Goal: Information Seeking & Learning: Learn about a topic

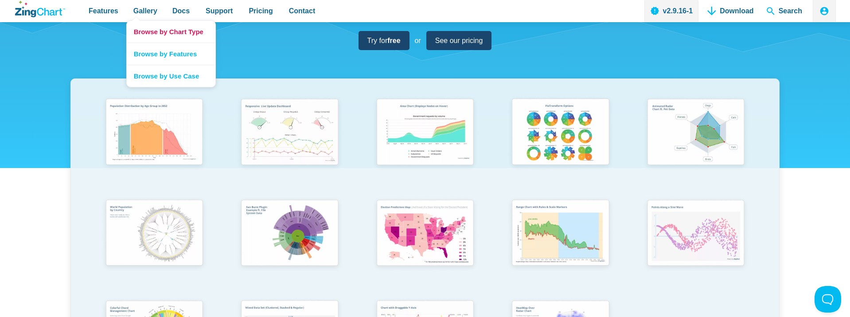
click at [140, 30] on link "Browse by Chart Type" at bounding box center [171, 32] width 89 height 22
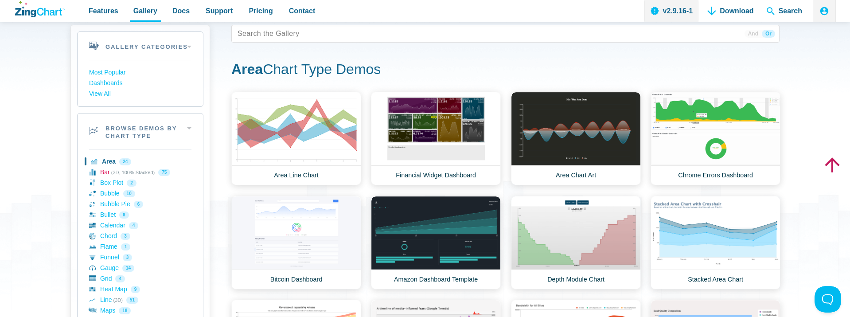
click at [106, 170] on link "Bar (3D, 100% Stacked) 75" at bounding box center [140, 172] width 102 height 11
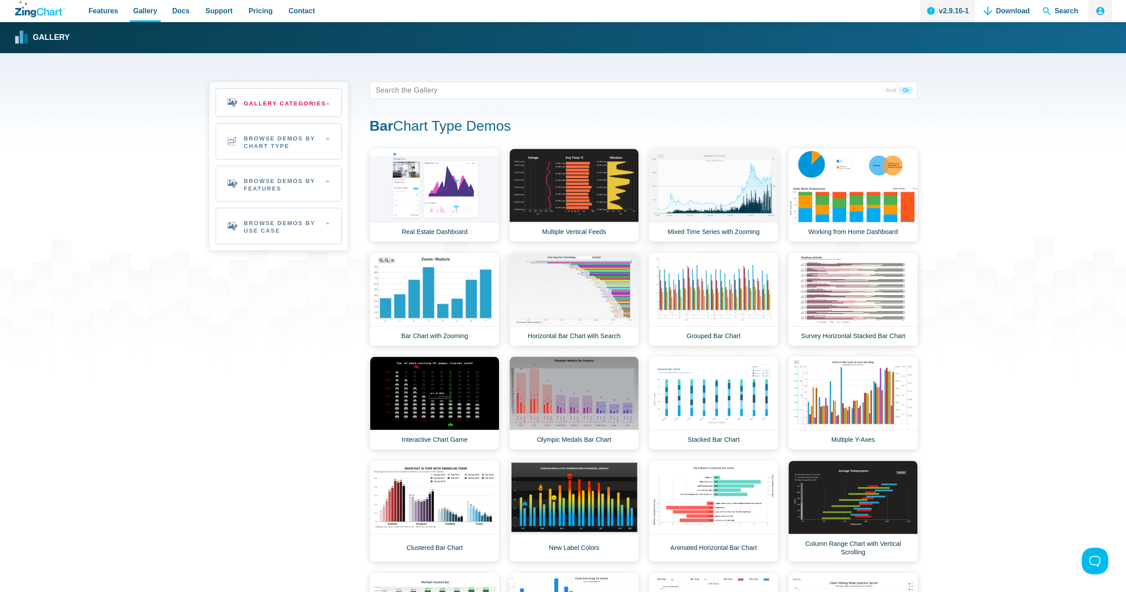
click at [263, 100] on h2 "Gallery Categories" at bounding box center [278, 103] width 125 height 28
click at [245, 129] on link "Most Popular" at bounding box center [279, 129] width 102 height 11
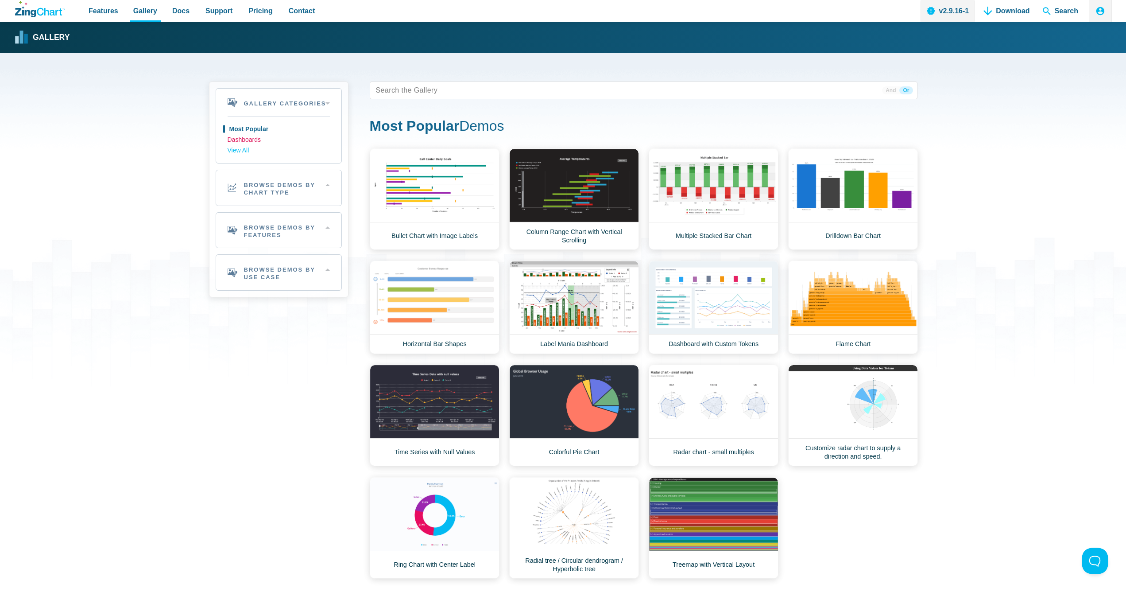
click at [244, 140] on link "Dashboards" at bounding box center [279, 140] width 102 height 11
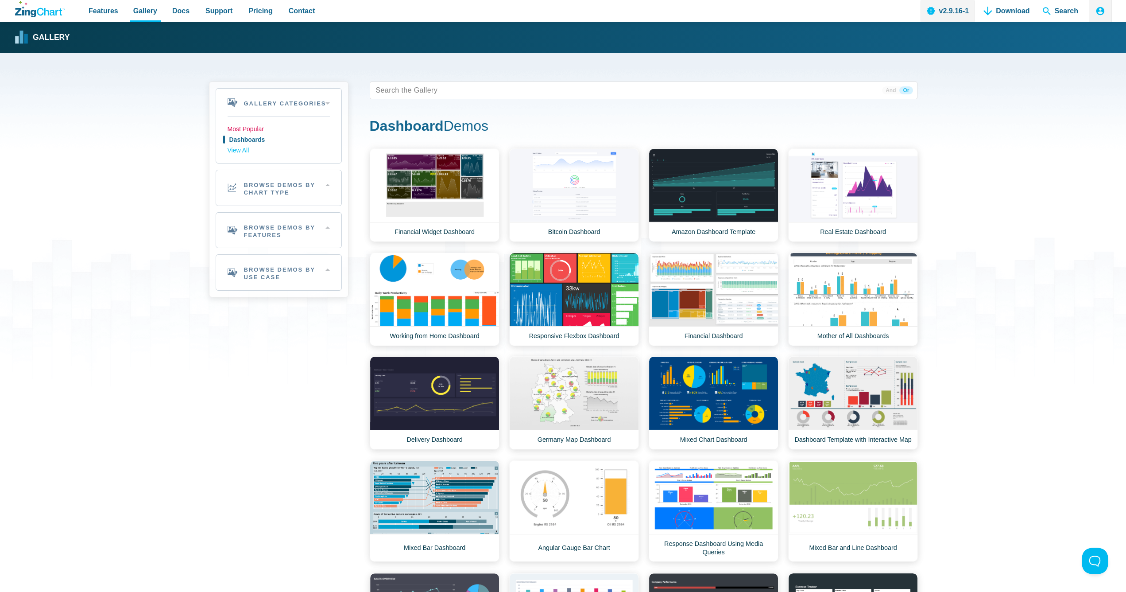
click at [238, 128] on link "Most Popular" at bounding box center [279, 129] width 102 height 11
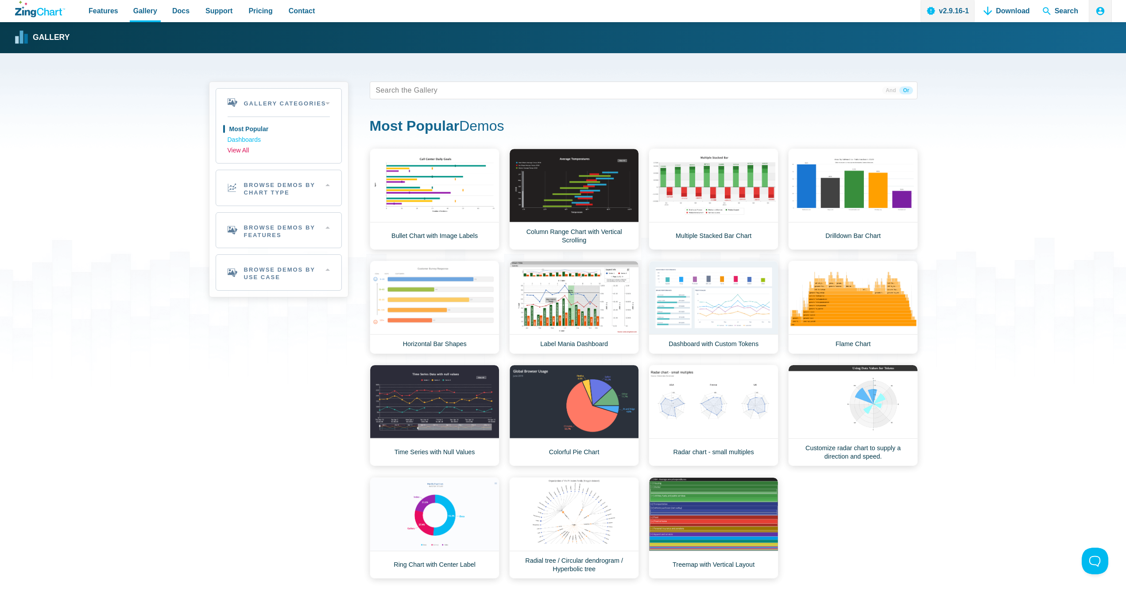
click at [237, 149] on link "View All" at bounding box center [279, 150] width 102 height 11
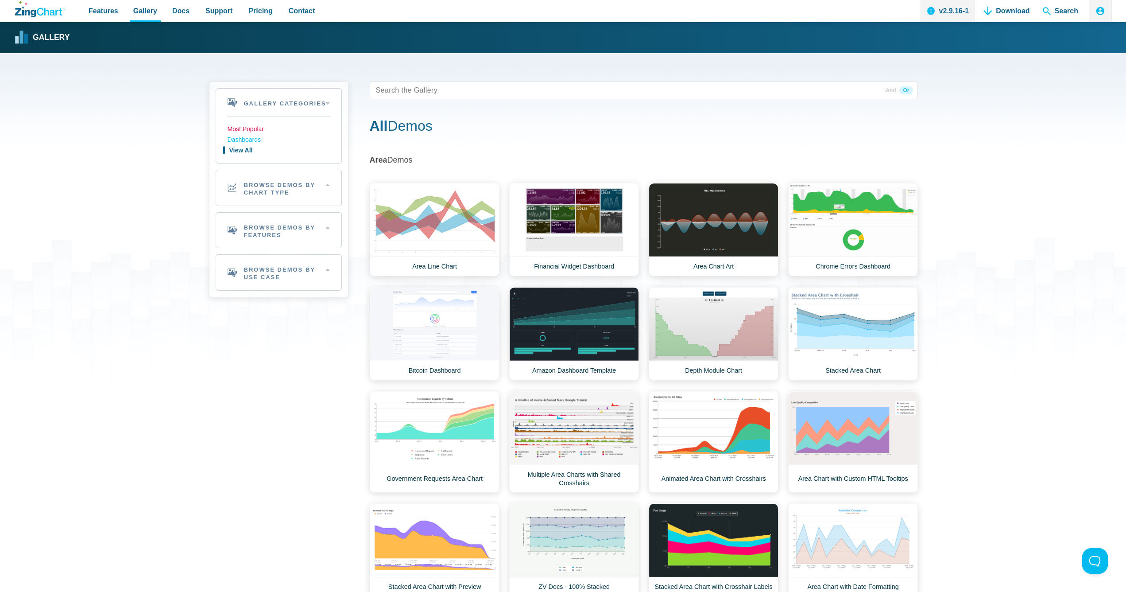
click at [240, 127] on link "Most Popular" at bounding box center [279, 129] width 102 height 11
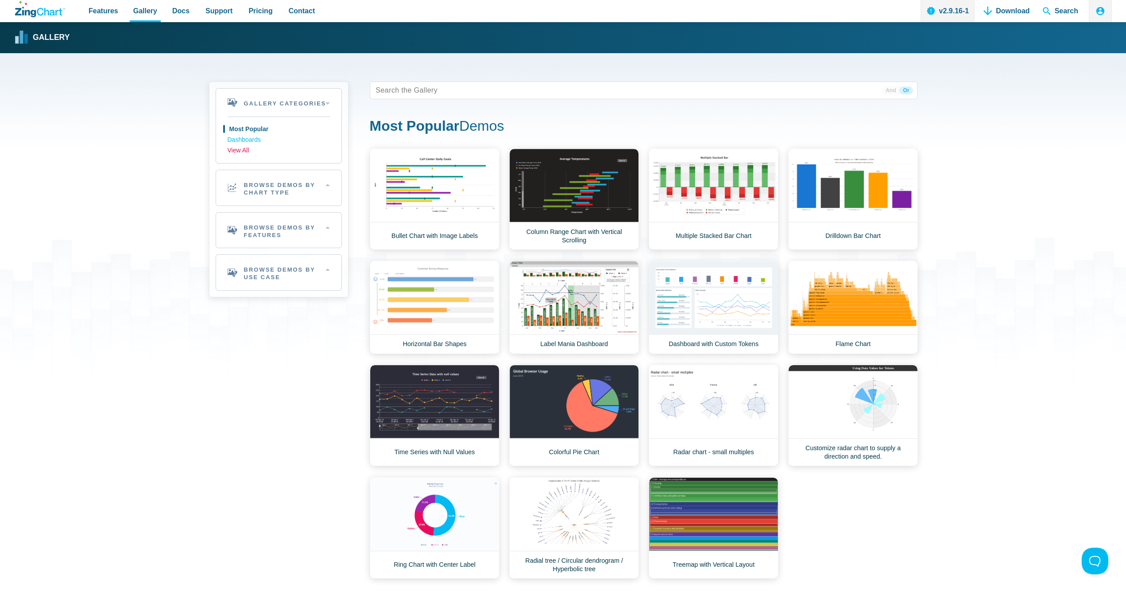
click at [234, 154] on link "View All" at bounding box center [279, 150] width 102 height 11
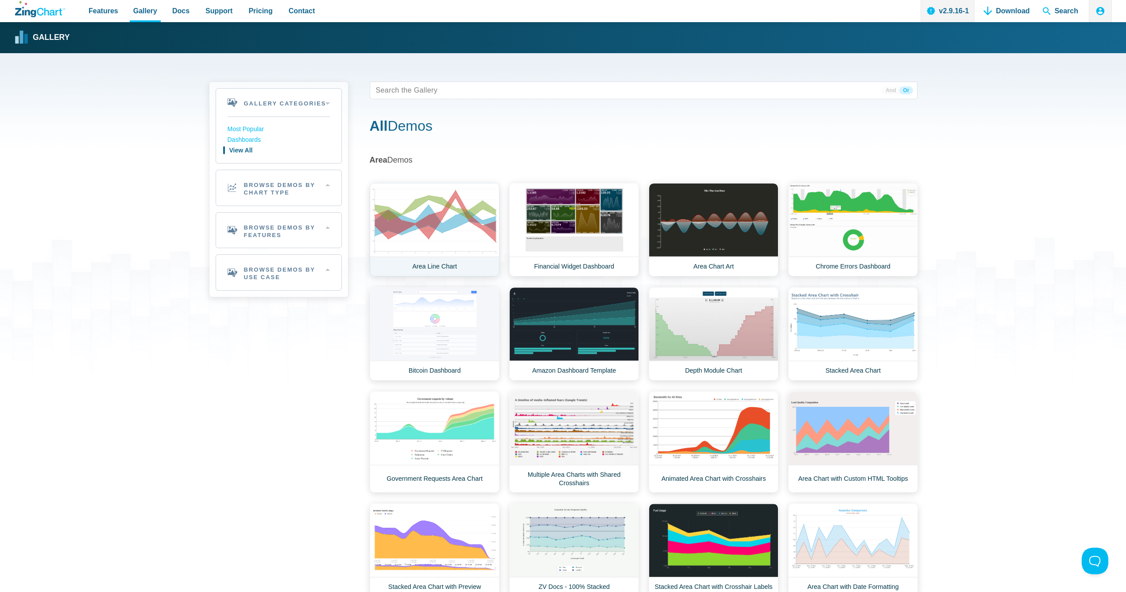
click at [446, 232] on link "Area Line Chart" at bounding box center [435, 229] width 130 height 93
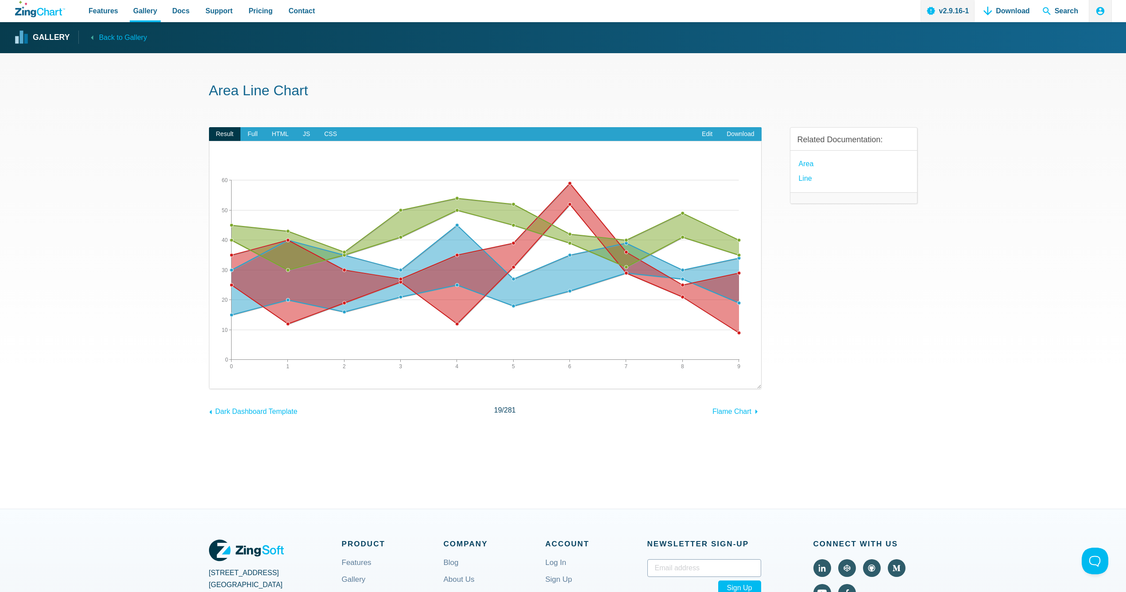
click at [55, 43] on link "Gallery" at bounding box center [42, 37] width 54 height 13
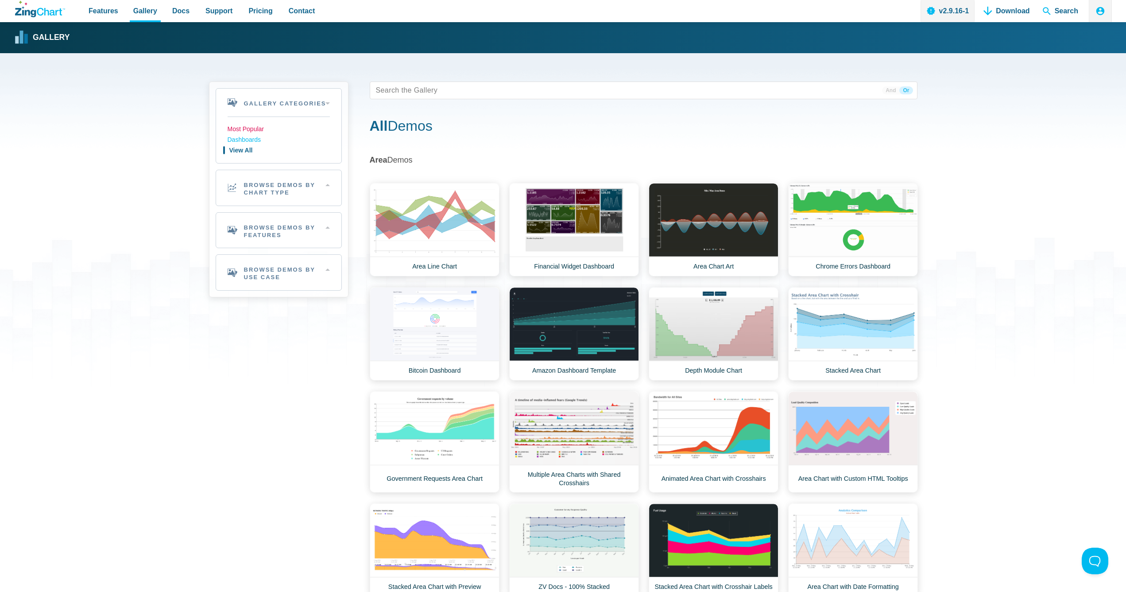
click at [264, 132] on link "Most Popular" at bounding box center [279, 129] width 102 height 11
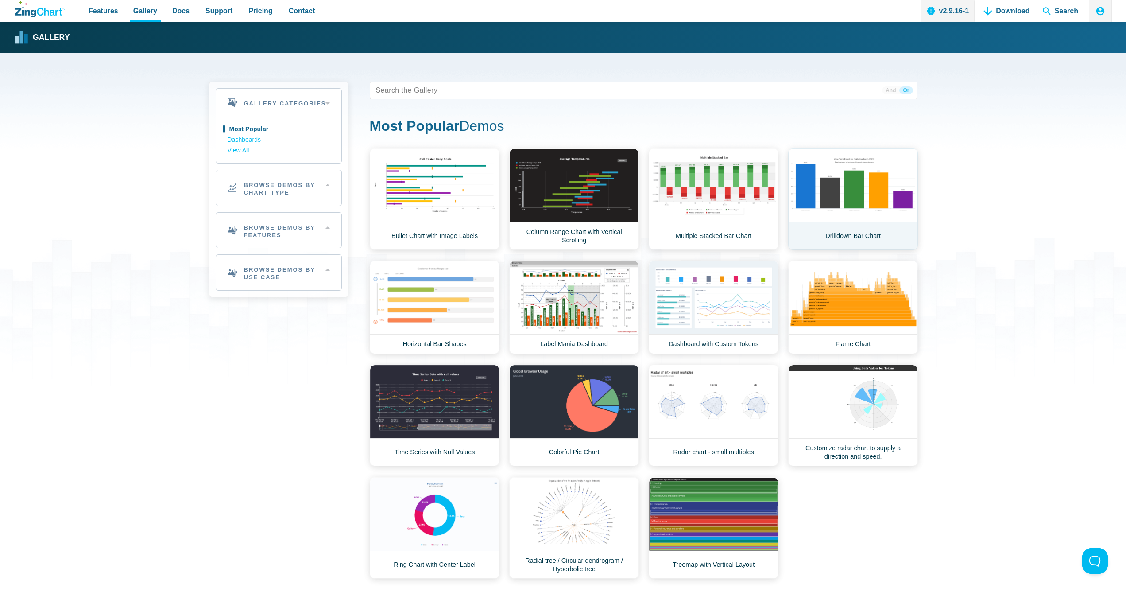
click at [851, 205] on link "Drilldown Bar Chart" at bounding box center [853, 198] width 130 height 101
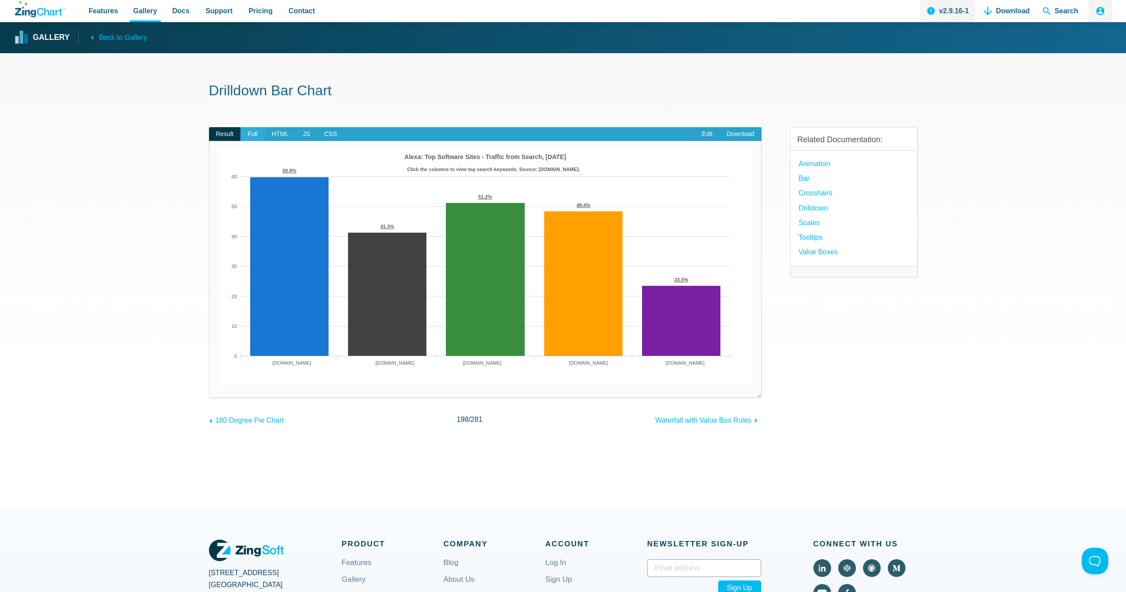
click at [255, 134] on span "Full" at bounding box center [253, 134] width 24 height 14
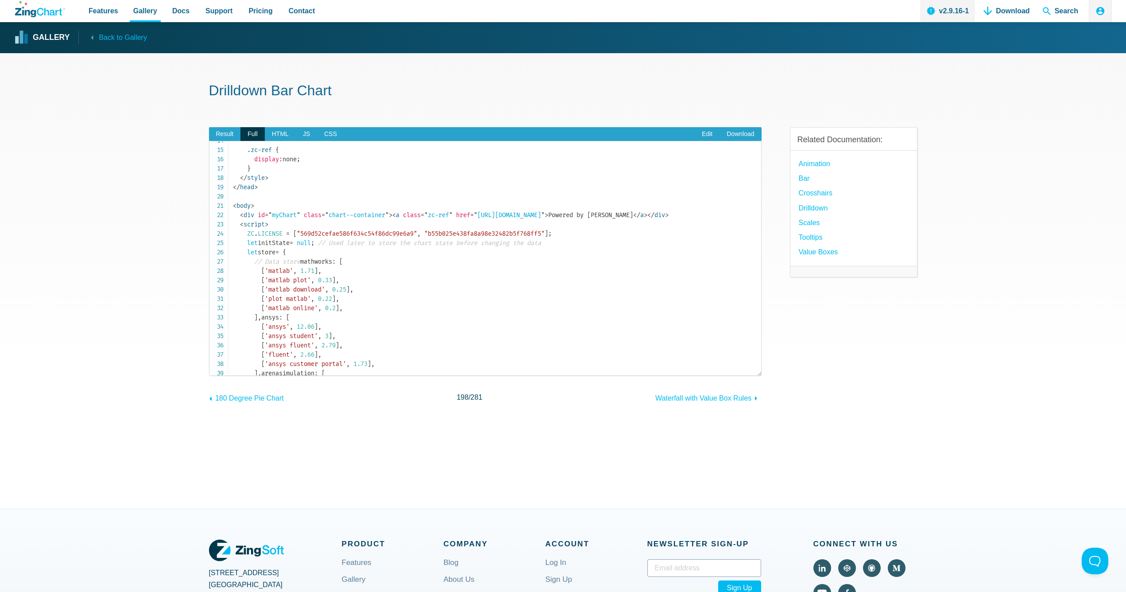
scroll to position [181, 0]
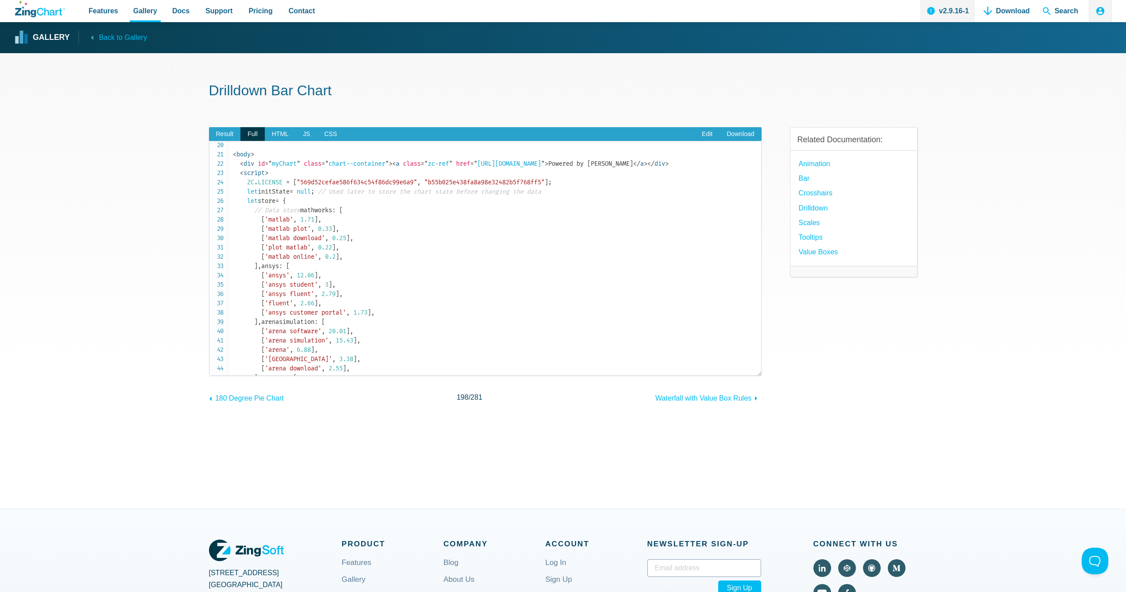
drag, startPoint x: 407, startPoint y: 132, endPoint x: 404, endPoint y: 141, distance: 9.1
click at [404, 141] on header "Result Full HTML JS CSS Edit Download" at bounding box center [485, 134] width 553 height 14
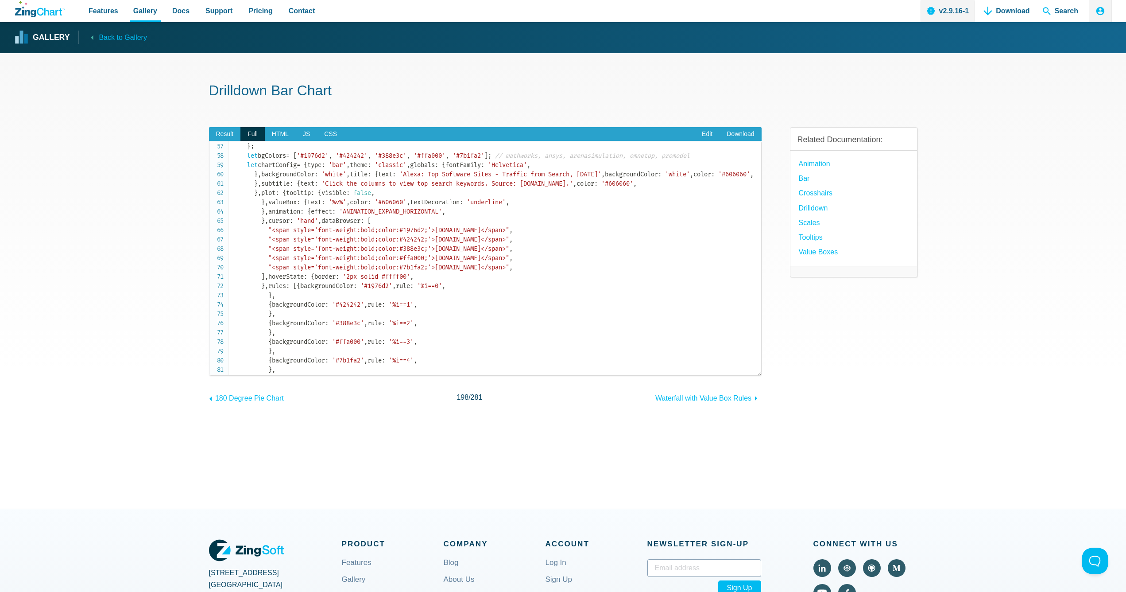
scroll to position [542, 0]
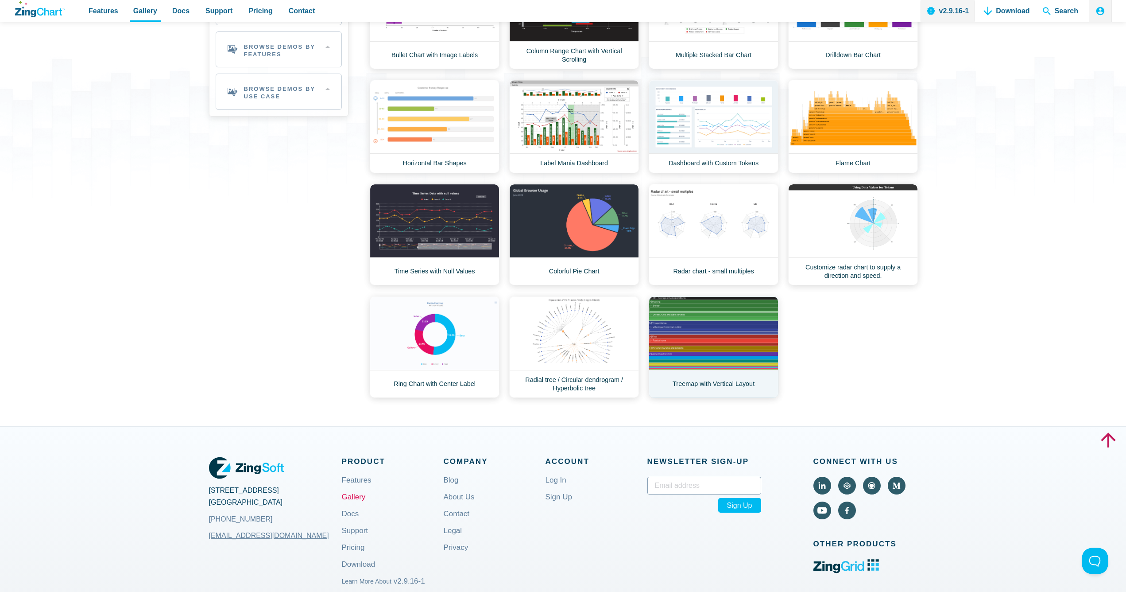
click at [712, 312] on link "Treemap with Vertical Layout" at bounding box center [714, 346] width 130 height 101
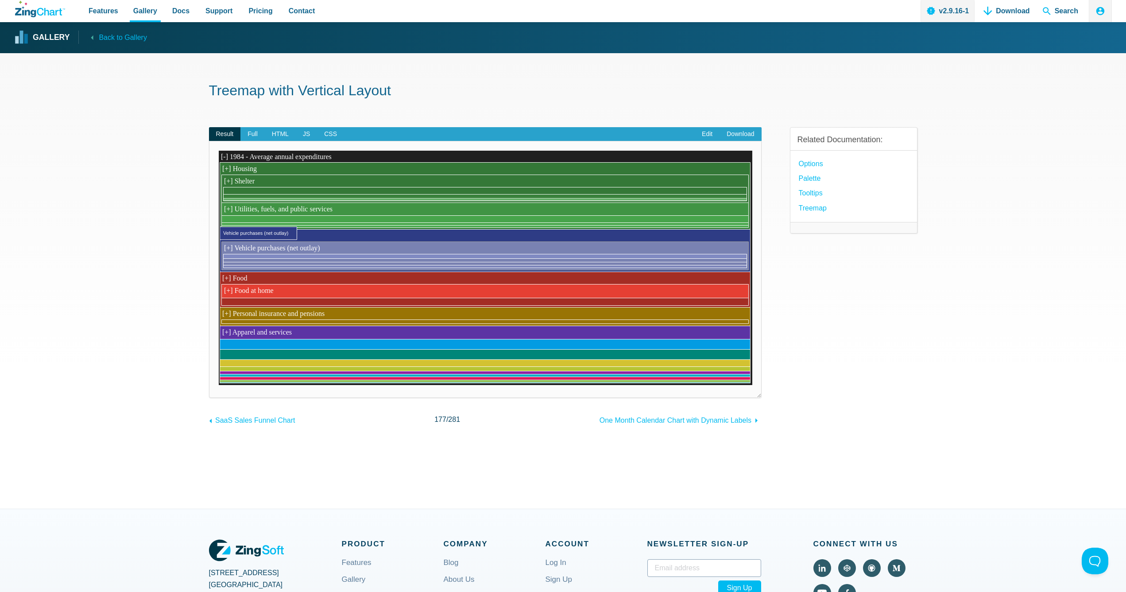
click at [218, 385] on area "Vehicle purchases (net outlay)" at bounding box center [218, 385] width 0 height 0
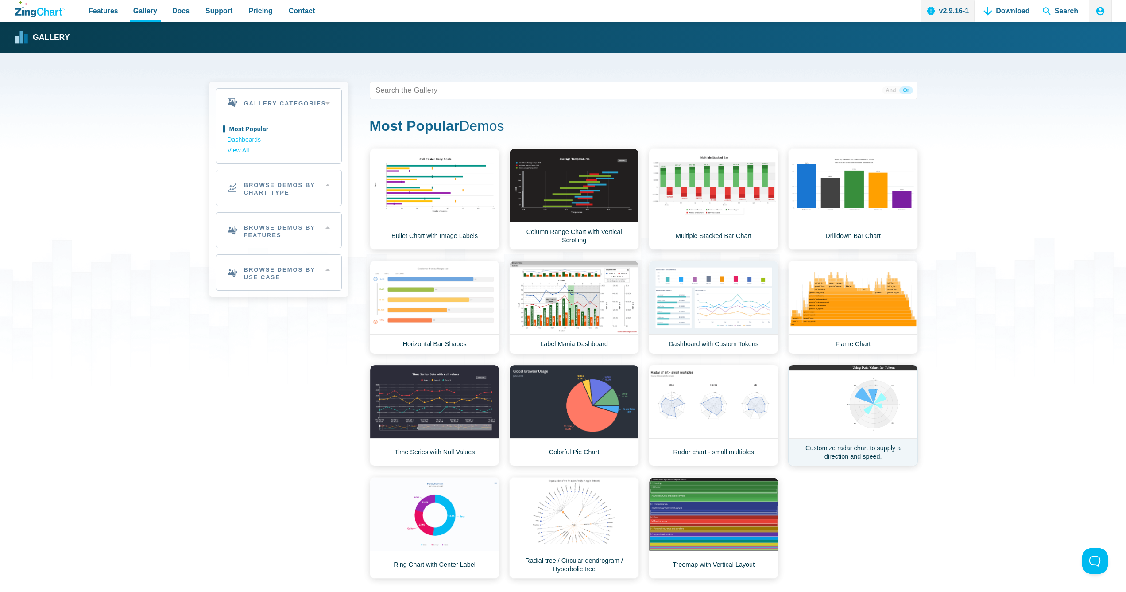
click at [879, 408] on link "Customize radar chart to supply a direction and speed." at bounding box center [853, 415] width 130 height 101
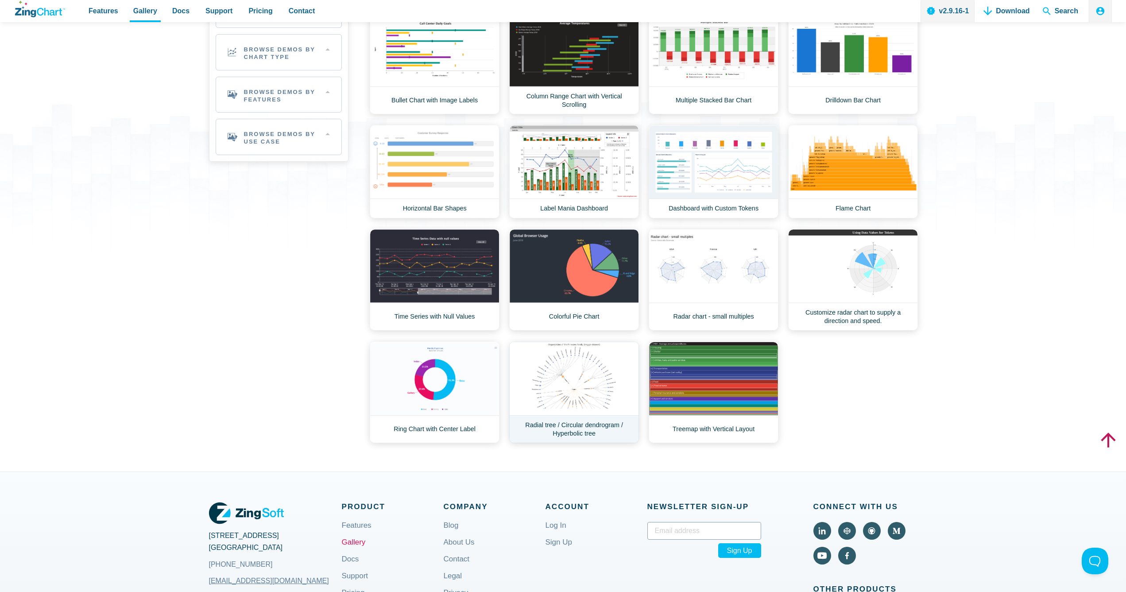
click at [576, 382] on link "Radial tree / Circular dendrogram / Hyperbolic tree" at bounding box center [574, 392] width 130 height 101
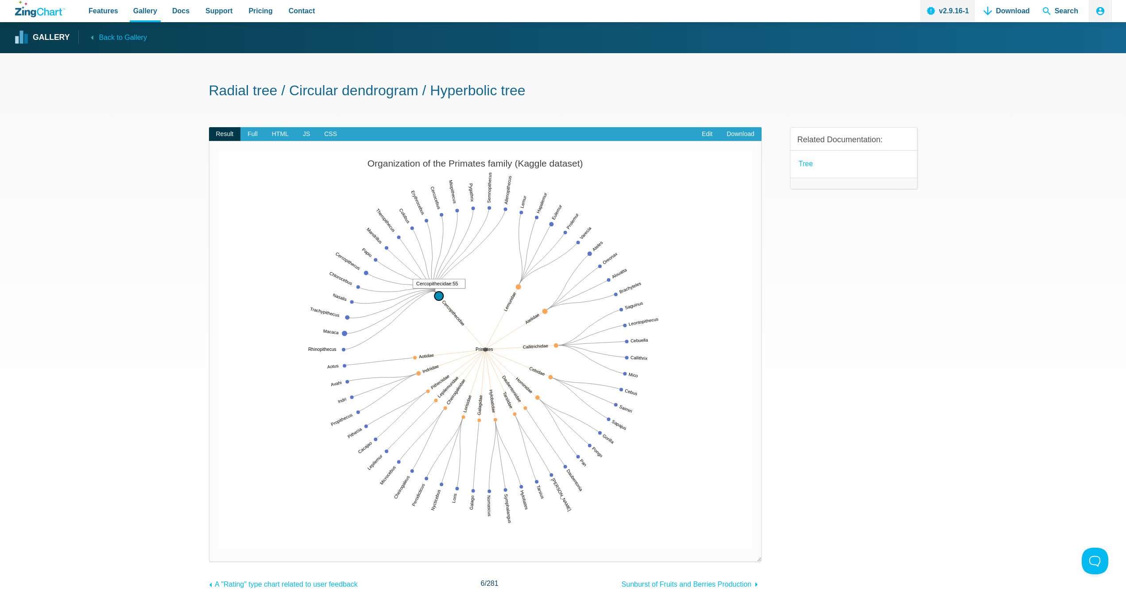
click at [218, 549] on area "Cercopithecidae:55" at bounding box center [218, 549] width 0 height 0
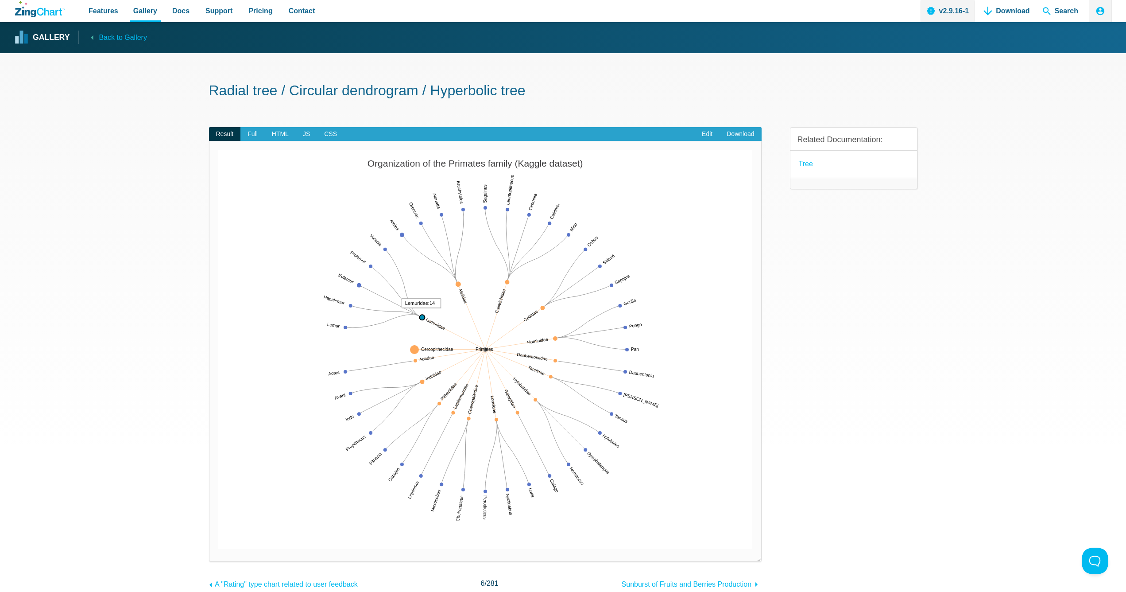
click at [218, 549] on area "Lemuridae:14" at bounding box center [218, 549] width 0 height 0
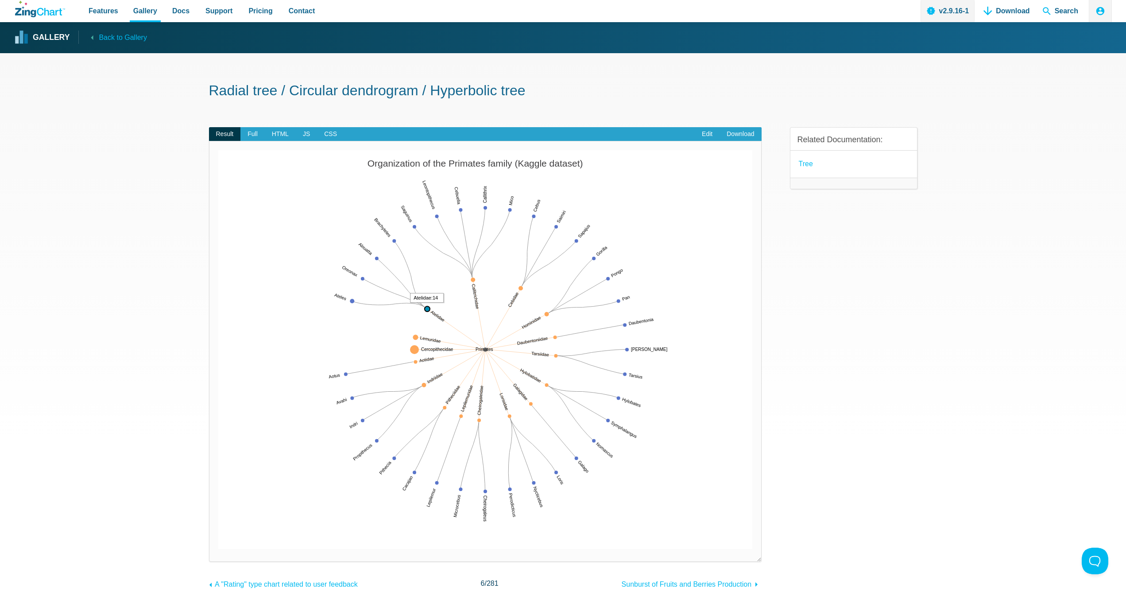
click at [218, 549] on area "Atelidae:14" at bounding box center [218, 549] width 0 height 0
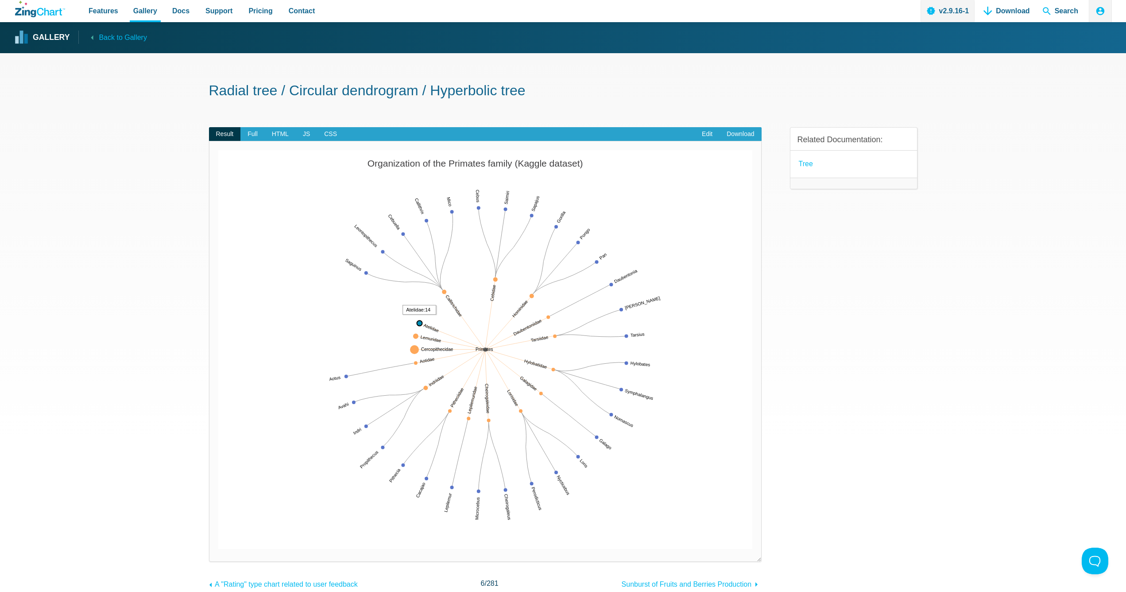
click at [218, 549] on area "Atelidae:14" at bounding box center [218, 549] width 0 height 0
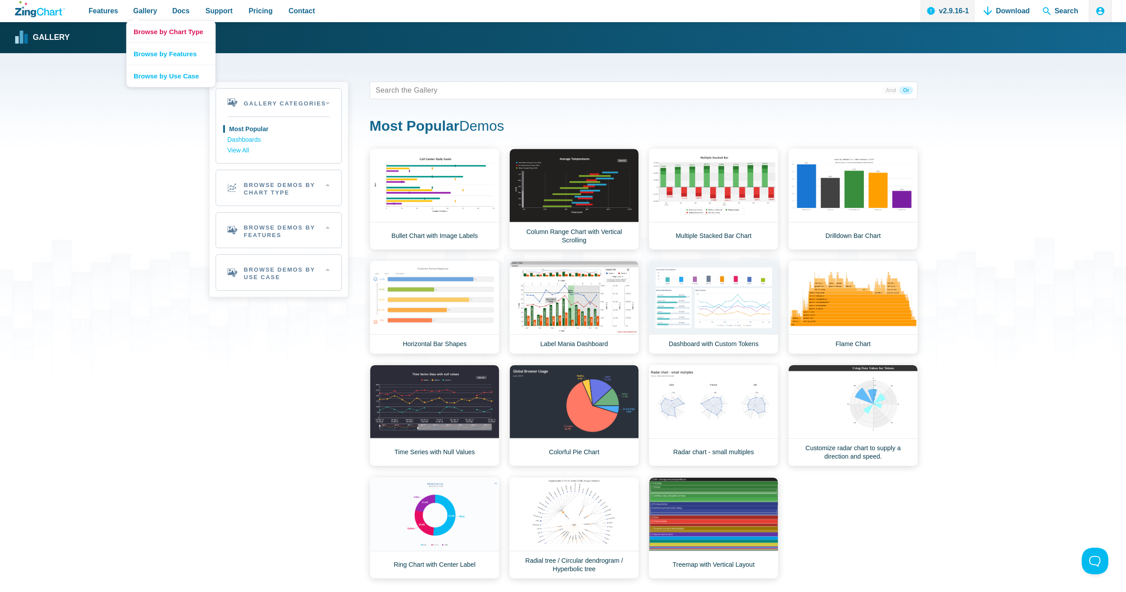
click at [147, 30] on link "Browse by Chart Type" at bounding box center [171, 32] width 89 height 22
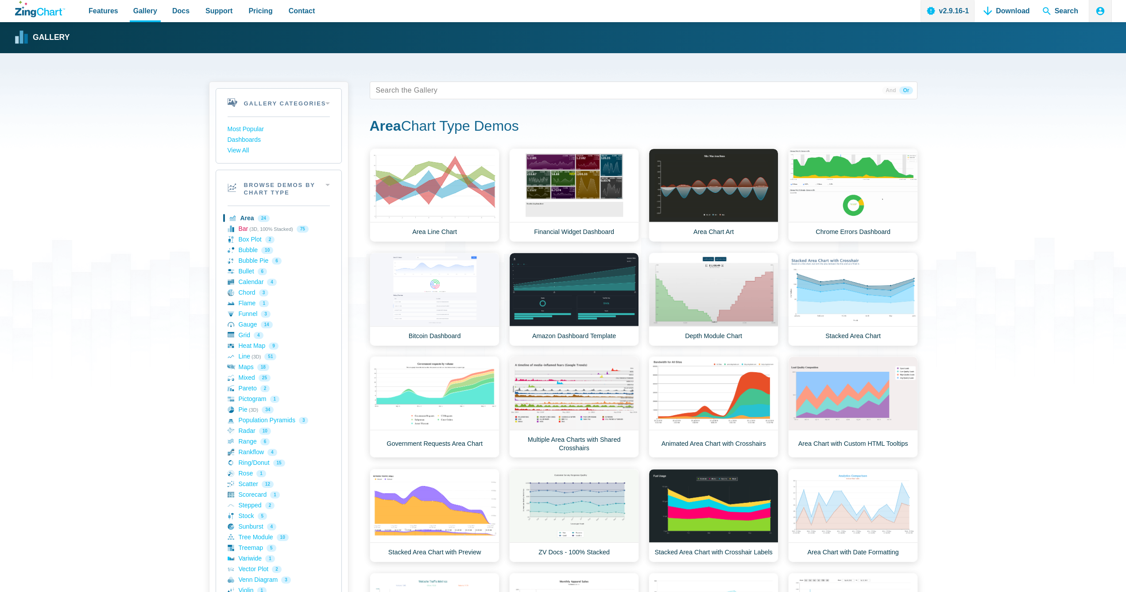
click at [246, 229] on link "Bar (3D, 100% Stacked) 75" at bounding box center [279, 229] width 102 height 11
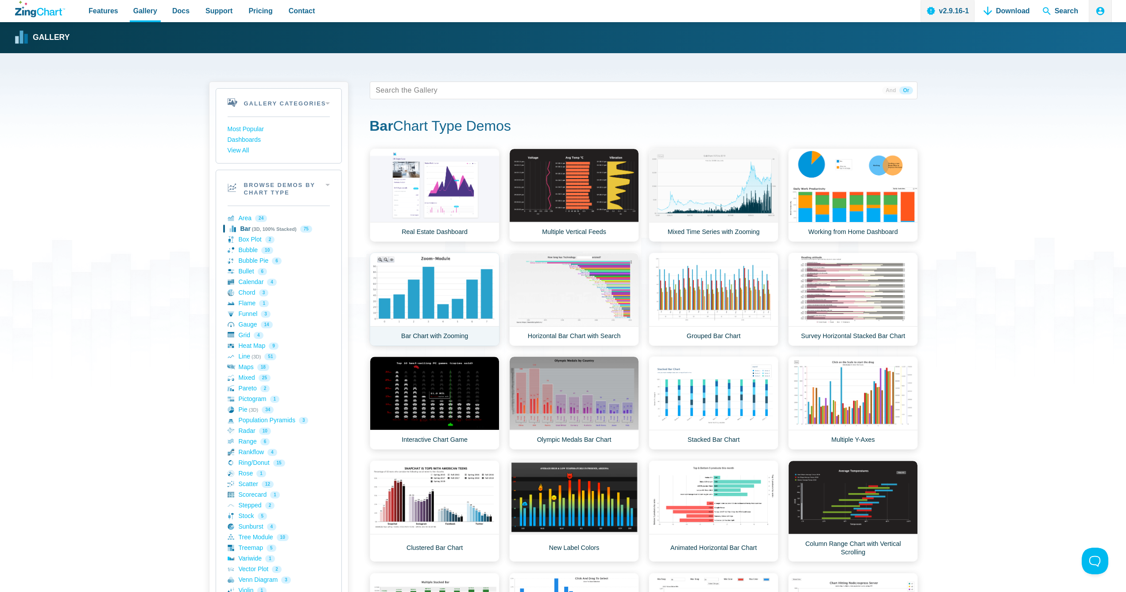
click at [467, 296] on link "Bar Chart with Zooming" at bounding box center [435, 298] width 130 height 93
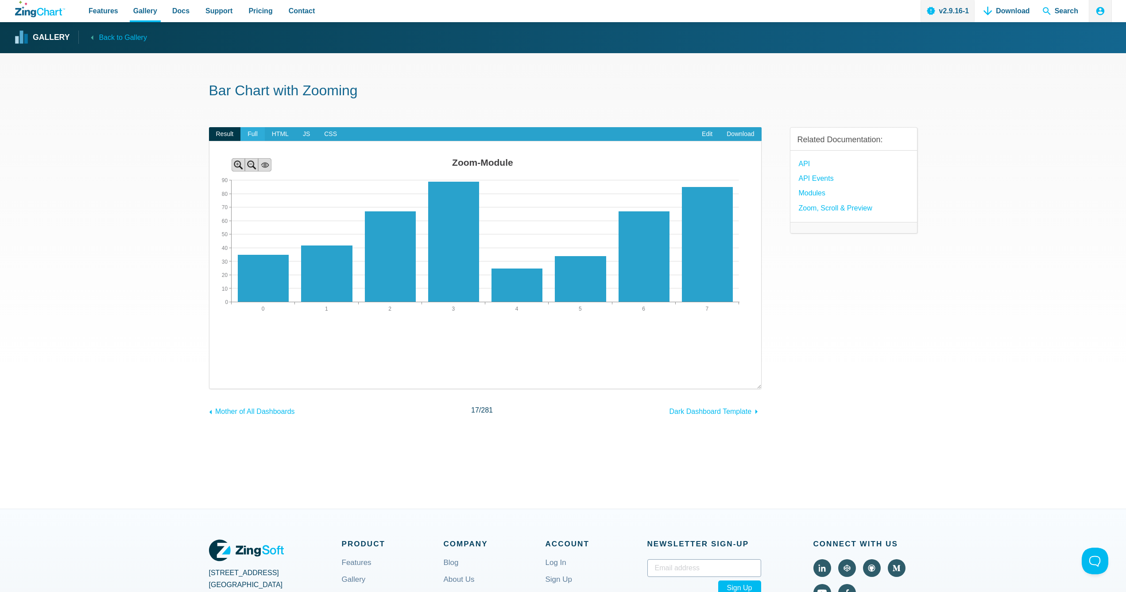
click at [252, 132] on span "Full" at bounding box center [253, 134] width 24 height 14
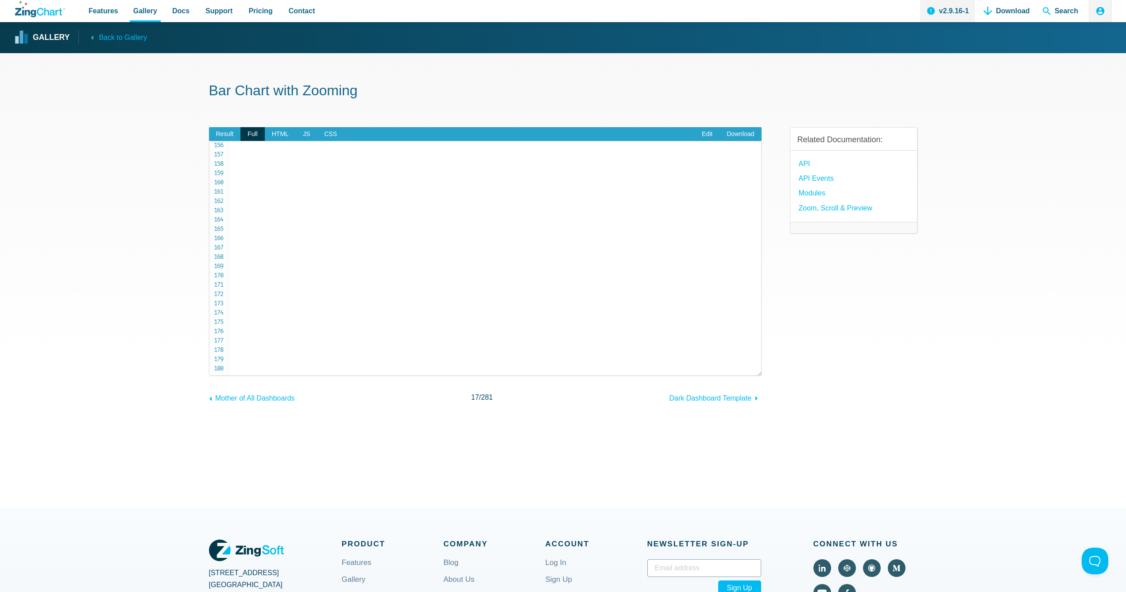
scroll to position [1465, 0]
